Goal: Navigation & Orientation: Find specific page/section

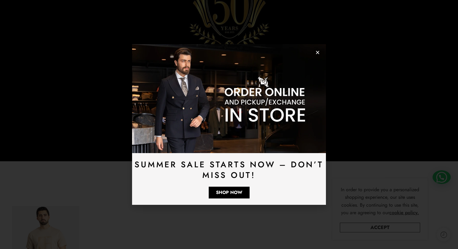
scroll to position [181, 0]
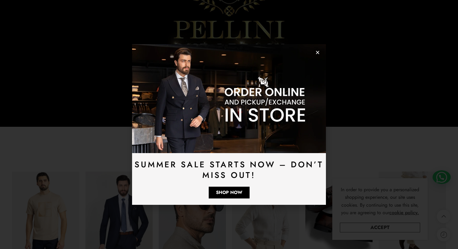
click at [364, 97] on div "Summer Sale Starts Now – Don’t Miss Out! Shop Now" at bounding box center [229, 124] width 458 height 249
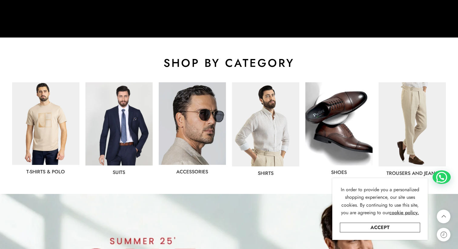
scroll to position [271, 0]
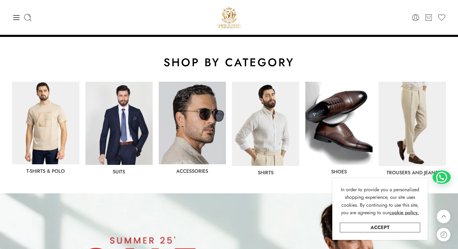
click at [255, 120] on img at bounding box center [265, 124] width 67 height 84
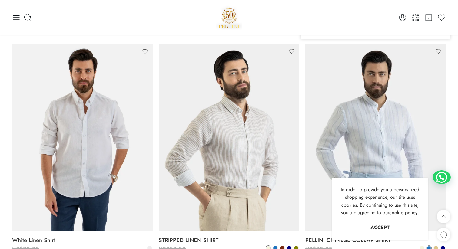
scroll to position [262, 0]
